Goal: Find specific page/section: Find specific page/section

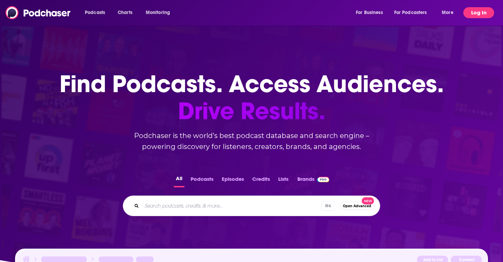
click at [479, 17] on button "Log In" at bounding box center [478, 12] width 31 height 11
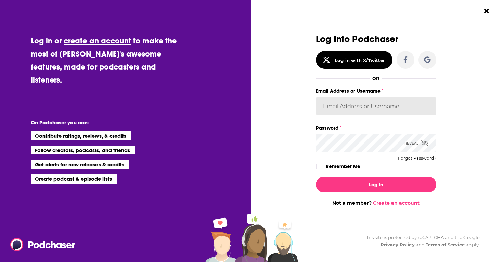
type input "sydneyk"
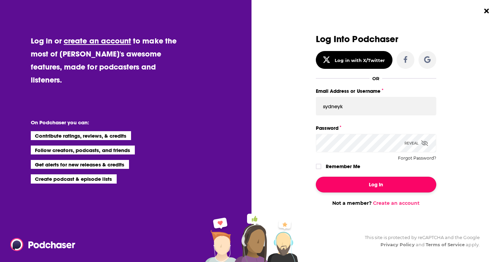
click at [377, 183] on button "Log In" at bounding box center [376, 184] width 120 height 16
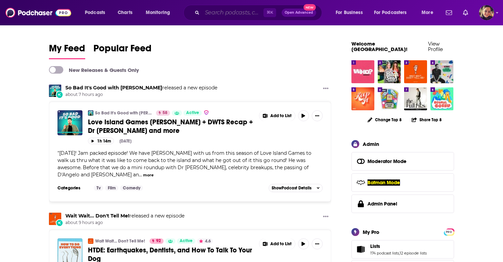
click at [218, 11] on input "Search podcasts, credits, & more..." at bounding box center [232, 12] width 61 height 11
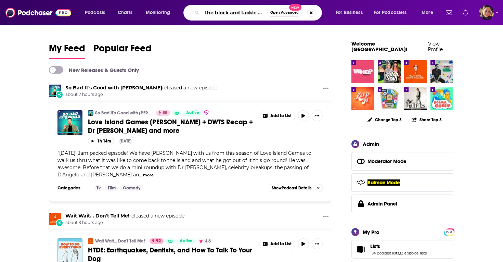
scroll to position [0, 7]
type input "the block and tackle show"
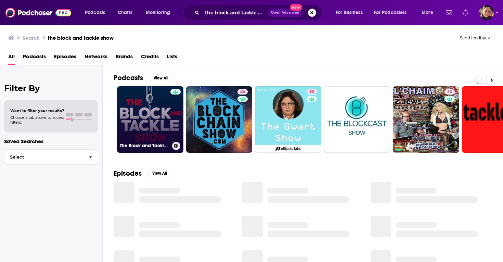
click at [153, 115] on link "The Block and Tackle Show" at bounding box center [150, 119] width 66 height 66
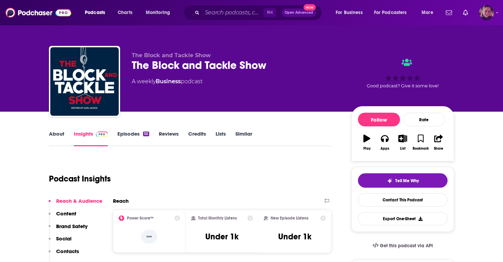
click at [486, 17] on img "Logged in as Sydneyk" at bounding box center [486, 12] width 15 height 15
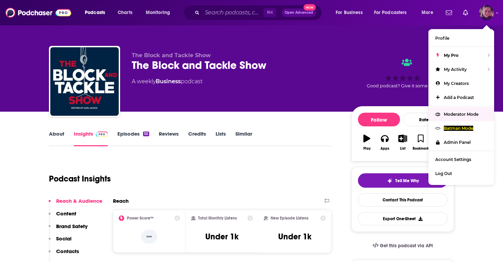
click at [453, 111] on span "Moderator Mode" at bounding box center [460, 113] width 35 height 5
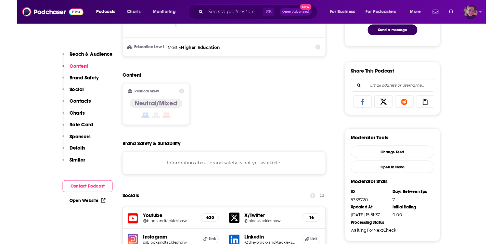
scroll to position [384, 0]
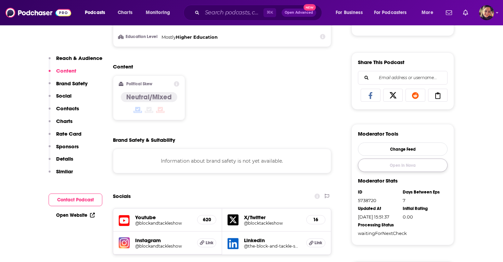
click at [398, 168] on link "Open in Nova" at bounding box center [403, 164] width 90 height 13
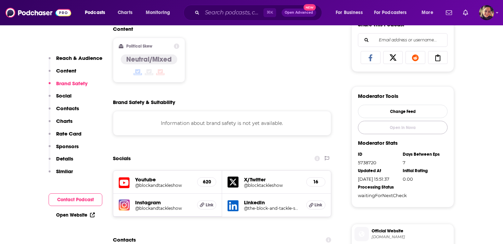
scroll to position [0, 0]
